Goal: Information Seeking & Learning: Learn about a topic

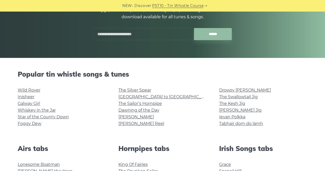
scroll to position [103, 0]
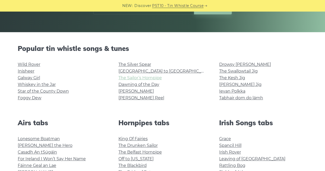
click at [145, 76] on link "The Sailor’s Hornpipe" at bounding box center [140, 77] width 43 height 5
click at [229, 72] on link "The Swallowtail Jig" at bounding box center [238, 71] width 39 height 5
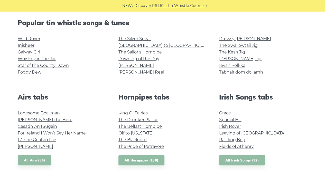
scroll to position [154, 0]
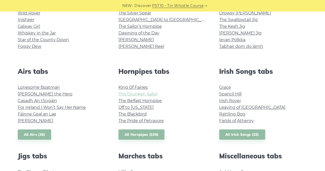
click at [130, 95] on link "The Drunken Sailor" at bounding box center [138, 94] width 39 height 5
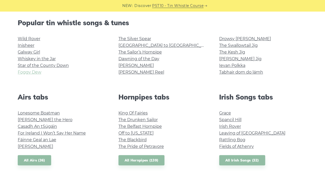
click at [23, 71] on link "Foggy Dew" at bounding box center [30, 72] width 24 height 5
click at [35, 52] on link "Galway Girl" at bounding box center [29, 52] width 22 height 5
click at [38, 66] on link "Star of the County Down" at bounding box center [43, 65] width 51 height 5
click at [26, 39] on link "Wild Rover" at bounding box center [29, 38] width 23 height 5
click at [28, 54] on link "Galway Girl" at bounding box center [29, 52] width 22 height 5
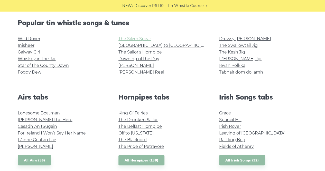
click at [143, 40] on link "The Silver Spear" at bounding box center [135, 38] width 33 height 5
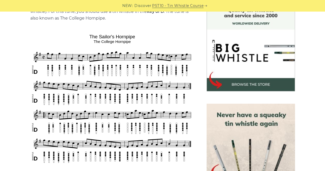
scroll to position [176, 0]
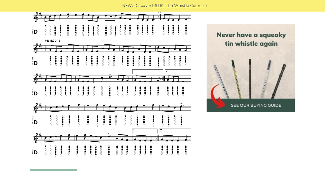
scroll to position [350, 0]
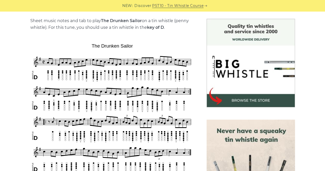
scroll to position [154, 0]
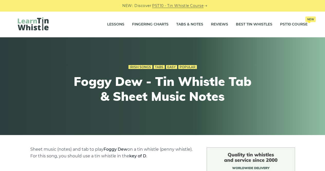
scroll to position [154, 0]
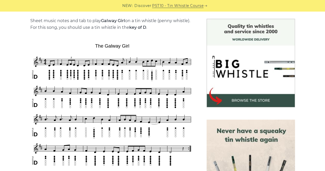
scroll to position [154, 0]
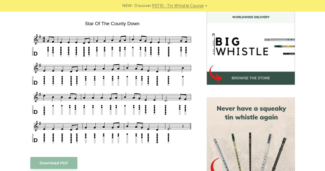
scroll to position [152, 0]
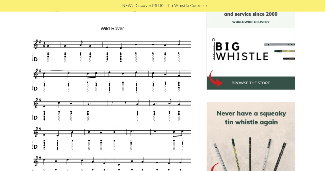
scroll to position [156, 0]
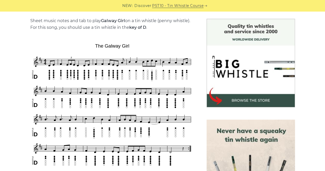
scroll to position [154, 0]
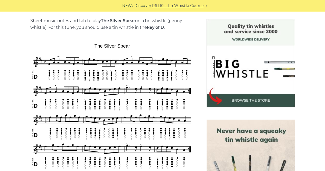
scroll to position [154, 0]
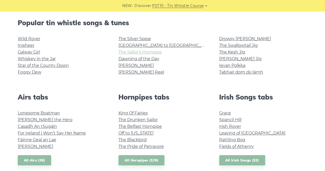
click at [134, 53] on link "The Sailor’s Hornpipe" at bounding box center [140, 52] width 43 height 5
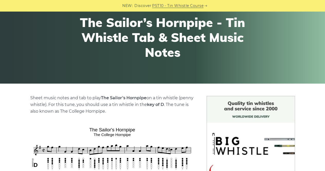
scroll to position [154, 0]
